Goal: Navigation & Orientation: Find specific page/section

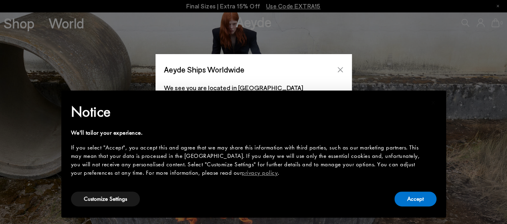
click at [341, 68] on icon "Close" at bounding box center [339, 69] width 5 height 5
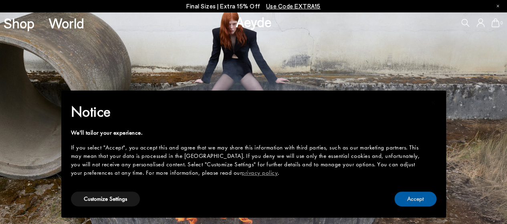
drag, startPoint x: 411, startPoint y: 202, endPoint x: 264, endPoint y: 153, distance: 155.6
click at [411, 202] on button "Accept" at bounding box center [415, 199] width 42 height 15
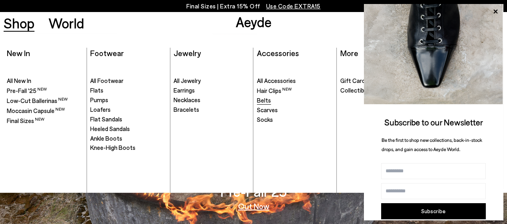
click at [267, 98] on span "Belts" at bounding box center [264, 100] width 14 height 7
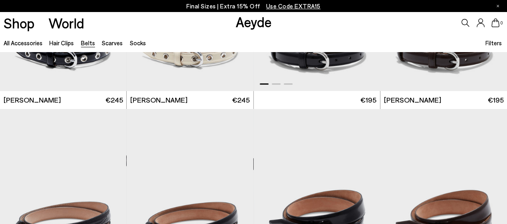
scroll to position [200, 0]
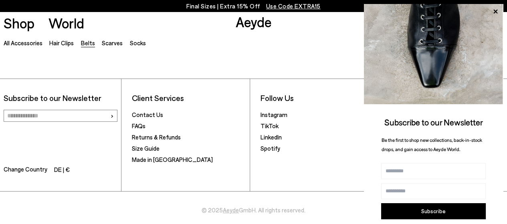
scroll to position [1308, 0]
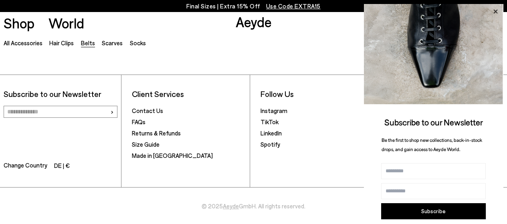
click at [494, 13] on icon at bounding box center [495, 12] width 4 height 4
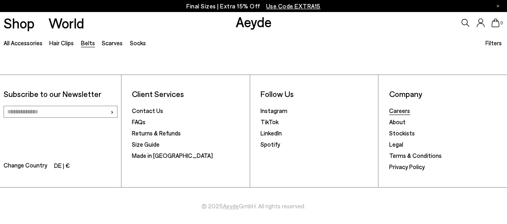
click at [402, 108] on link "Careers" at bounding box center [399, 110] width 21 height 7
